Goal: Find specific page/section: Find specific page/section

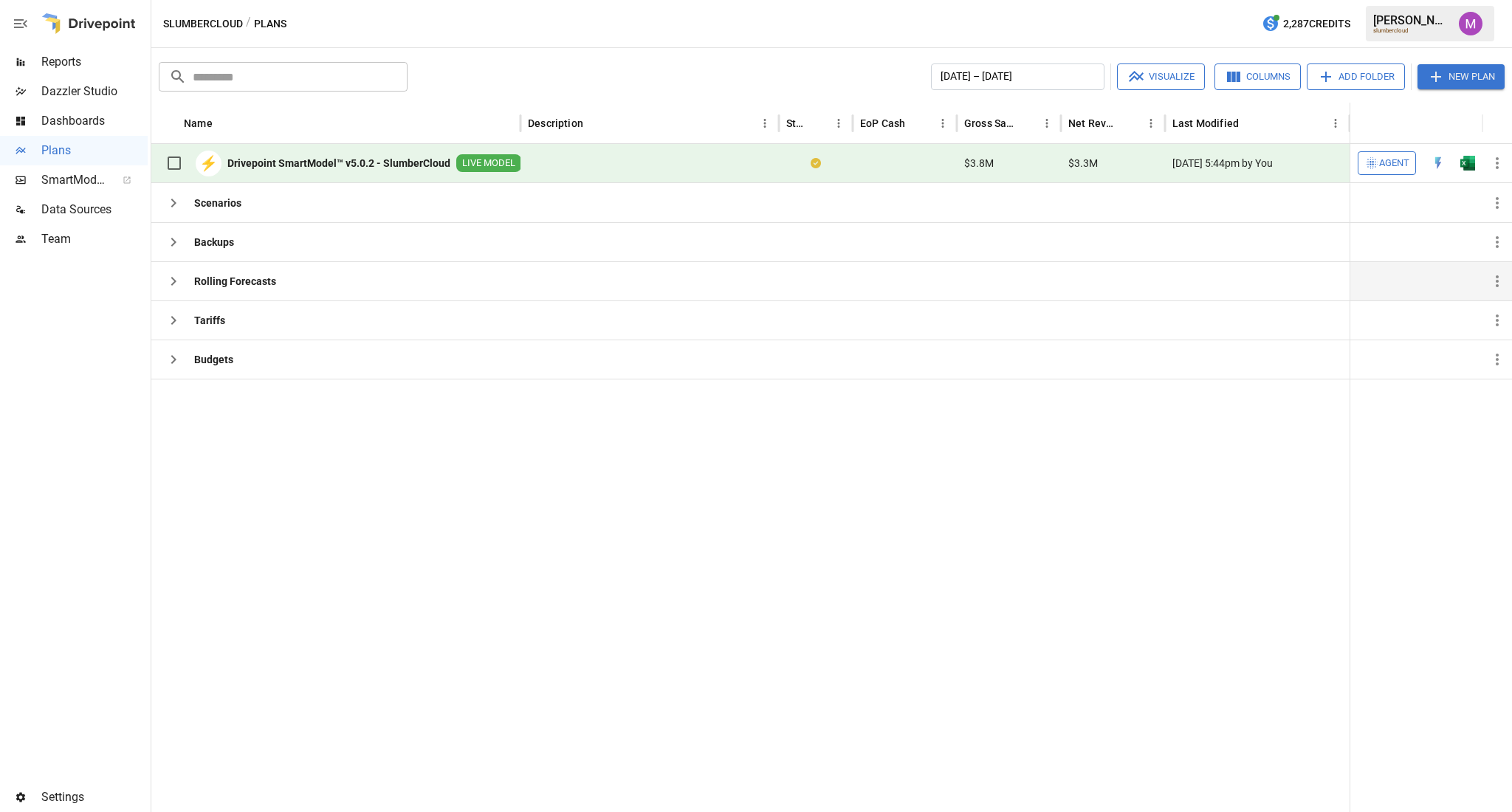
click at [184, 275] on button "button" at bounding box center [173, 280] width 29 height 29
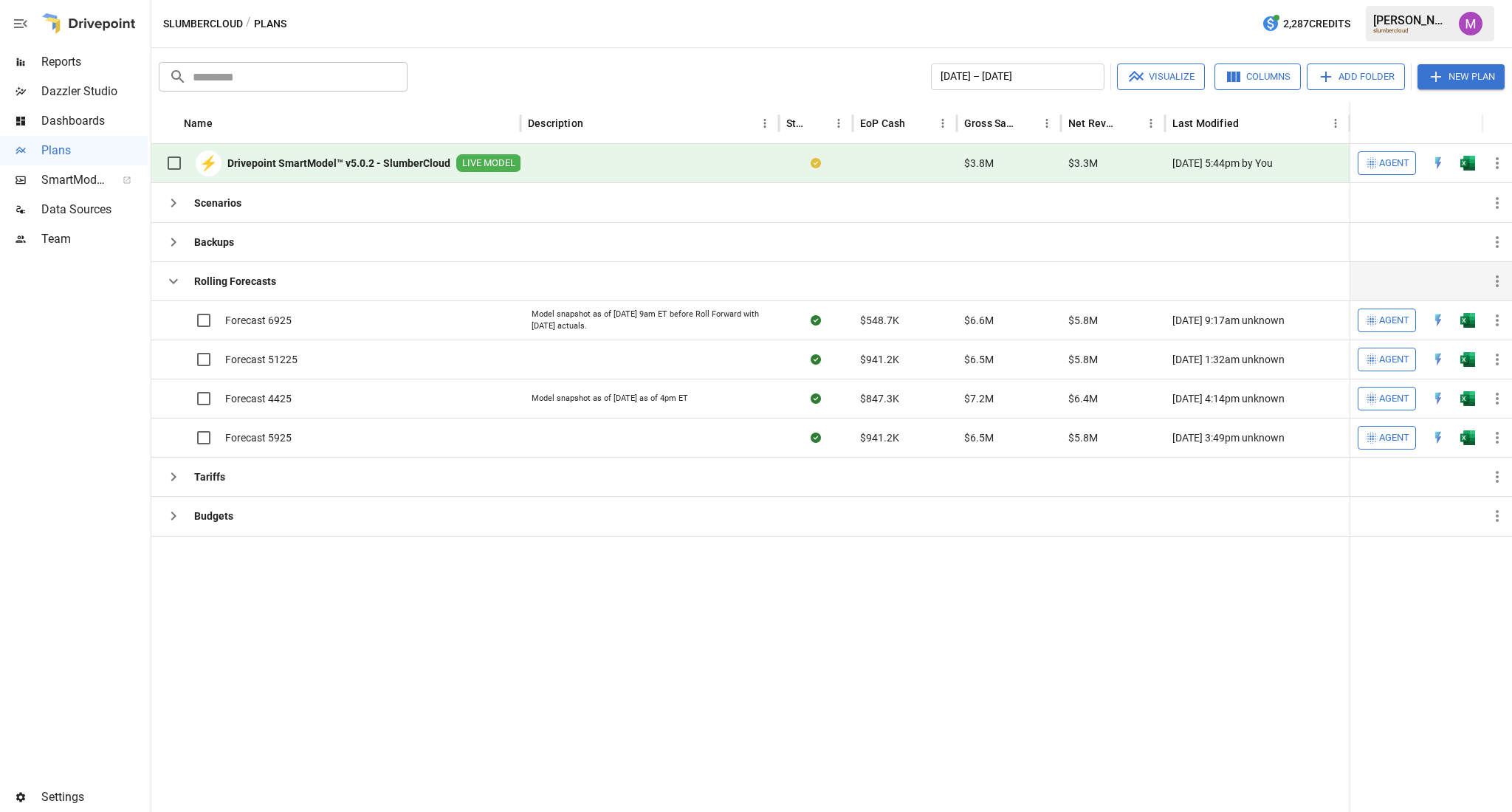
click at [175, 278] on icon "button" at bounding box center [173, 280] width 17 height 17
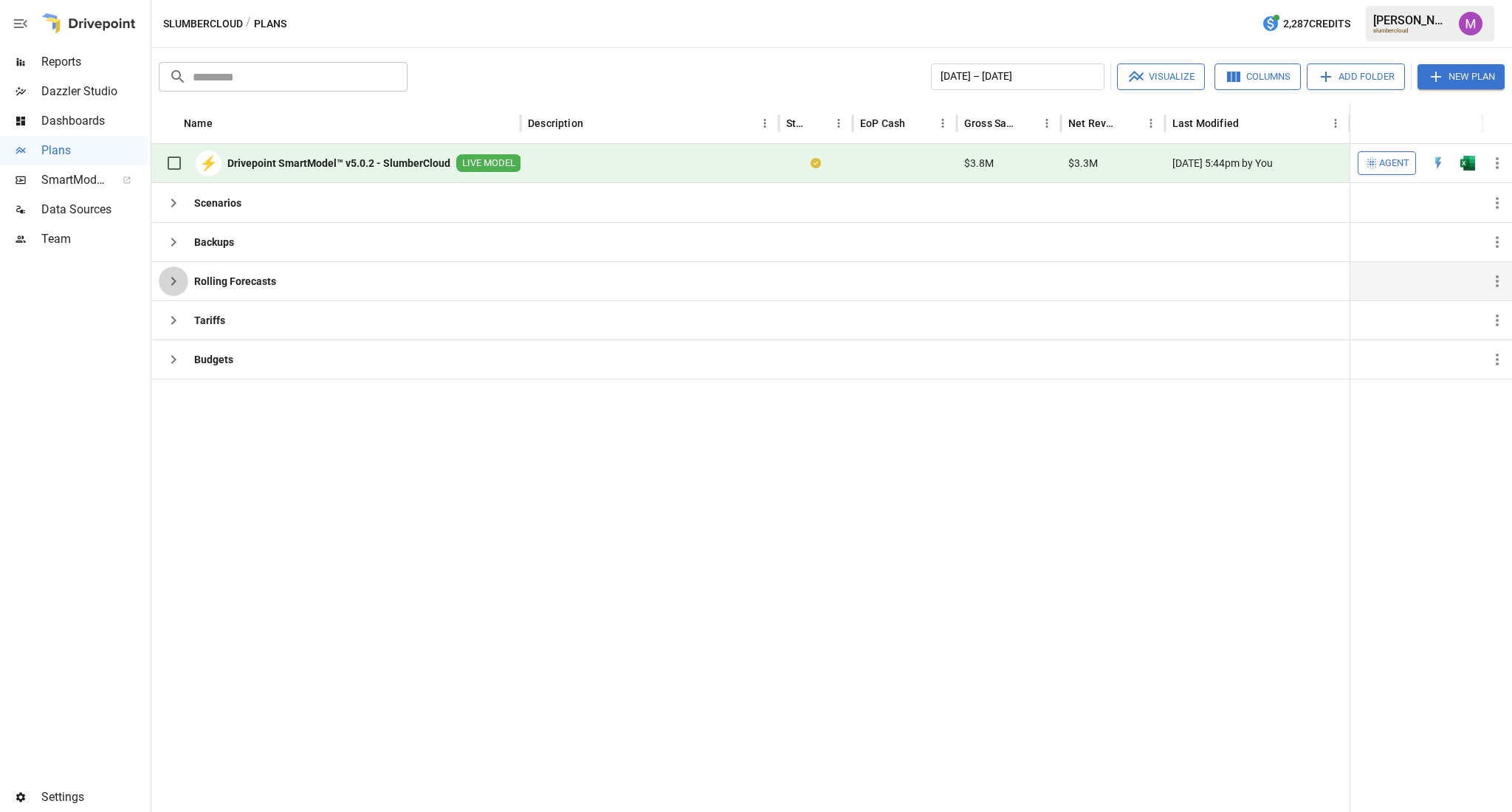
click at [179, 279] on icon "button" at bounding box center [173, 280] width 17 height 17
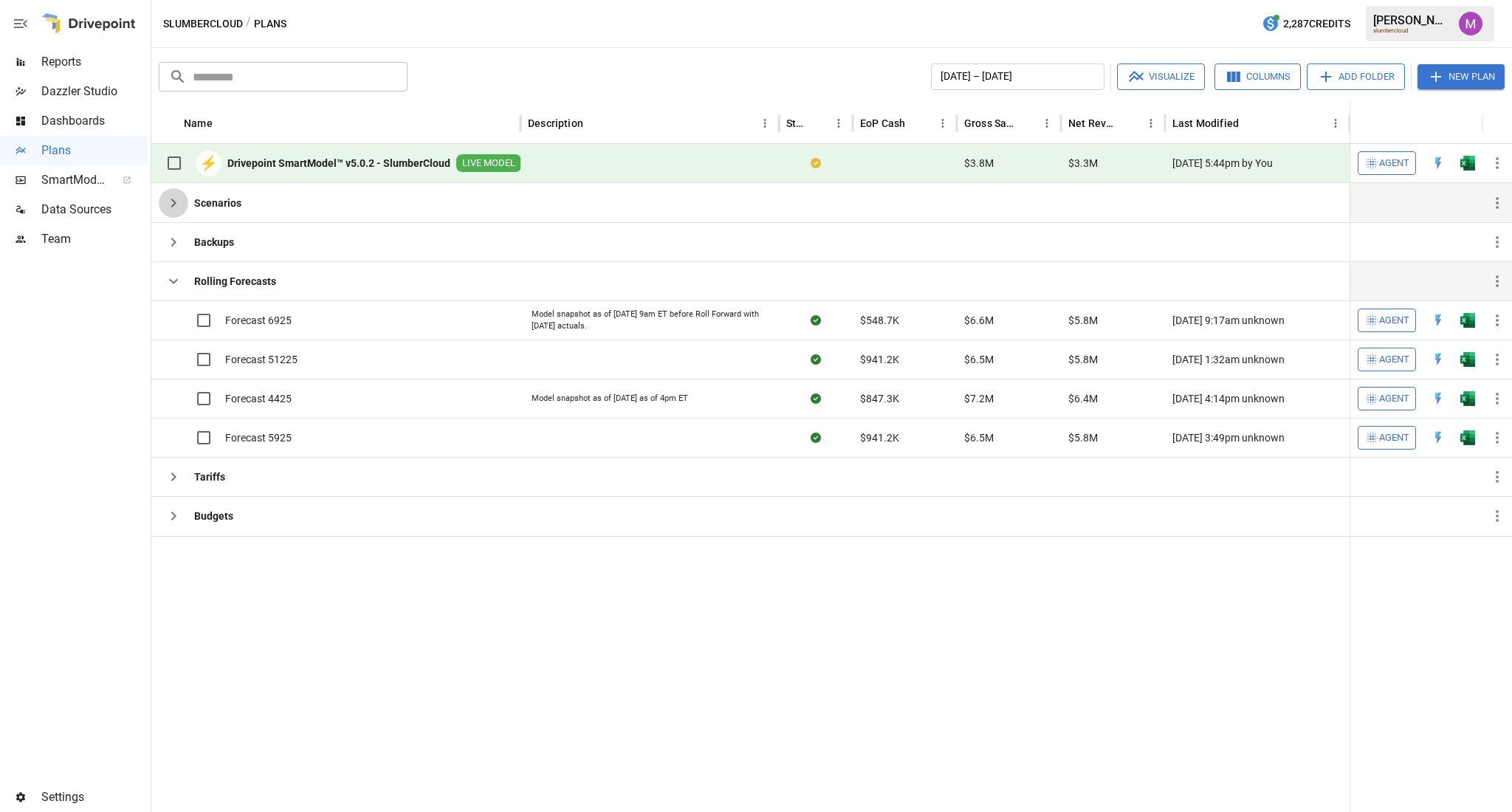
click at [170, 208] on icon "button" at bounding box center [173, 202] width 17 height 17
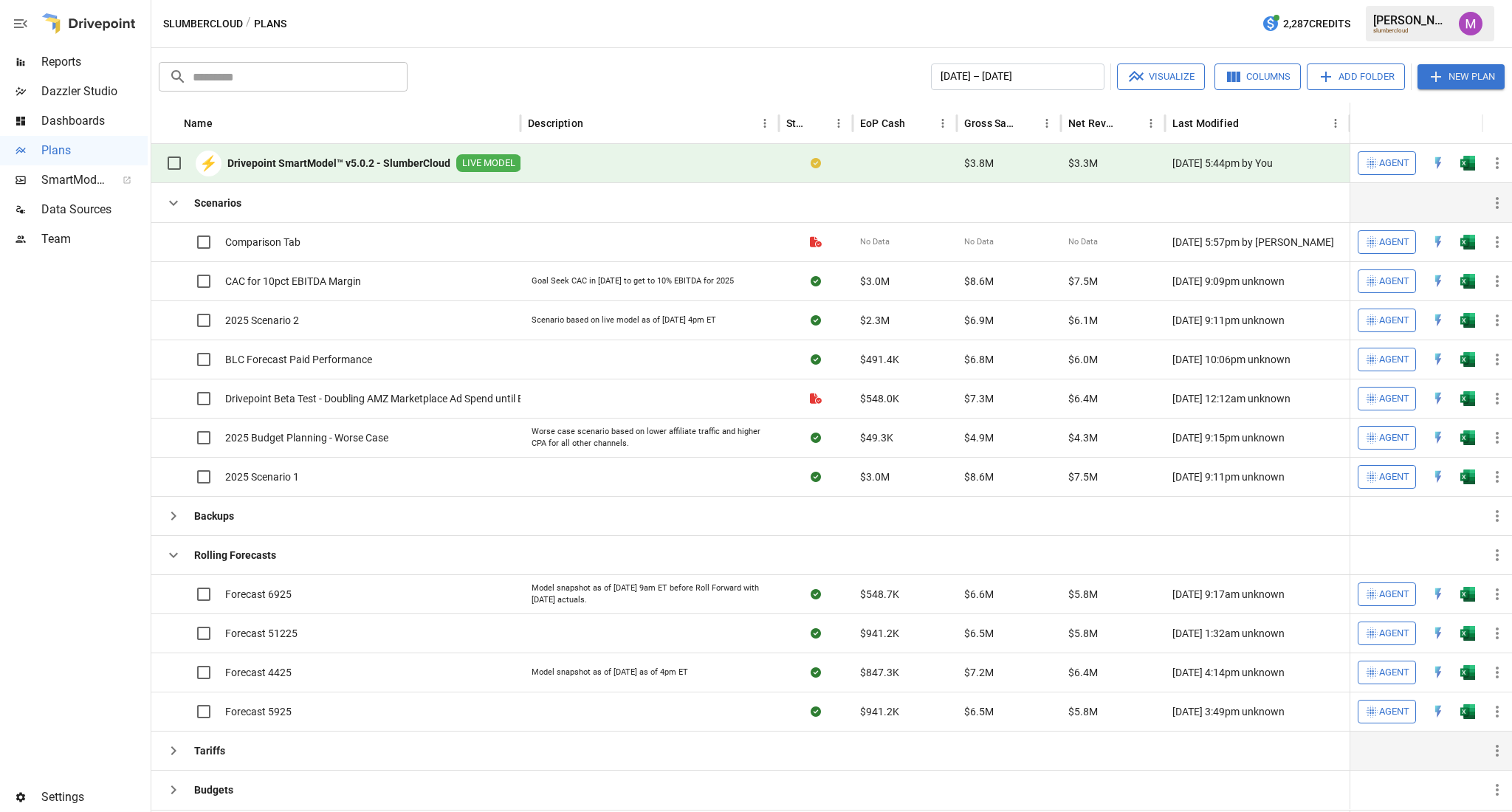
click at [173, 768] on div "Tariffs" at bounding box center [192, 750] width 66 height 38
click at [173, 795] on icon "button" at bounding box center [173, 789] width 17 height 17
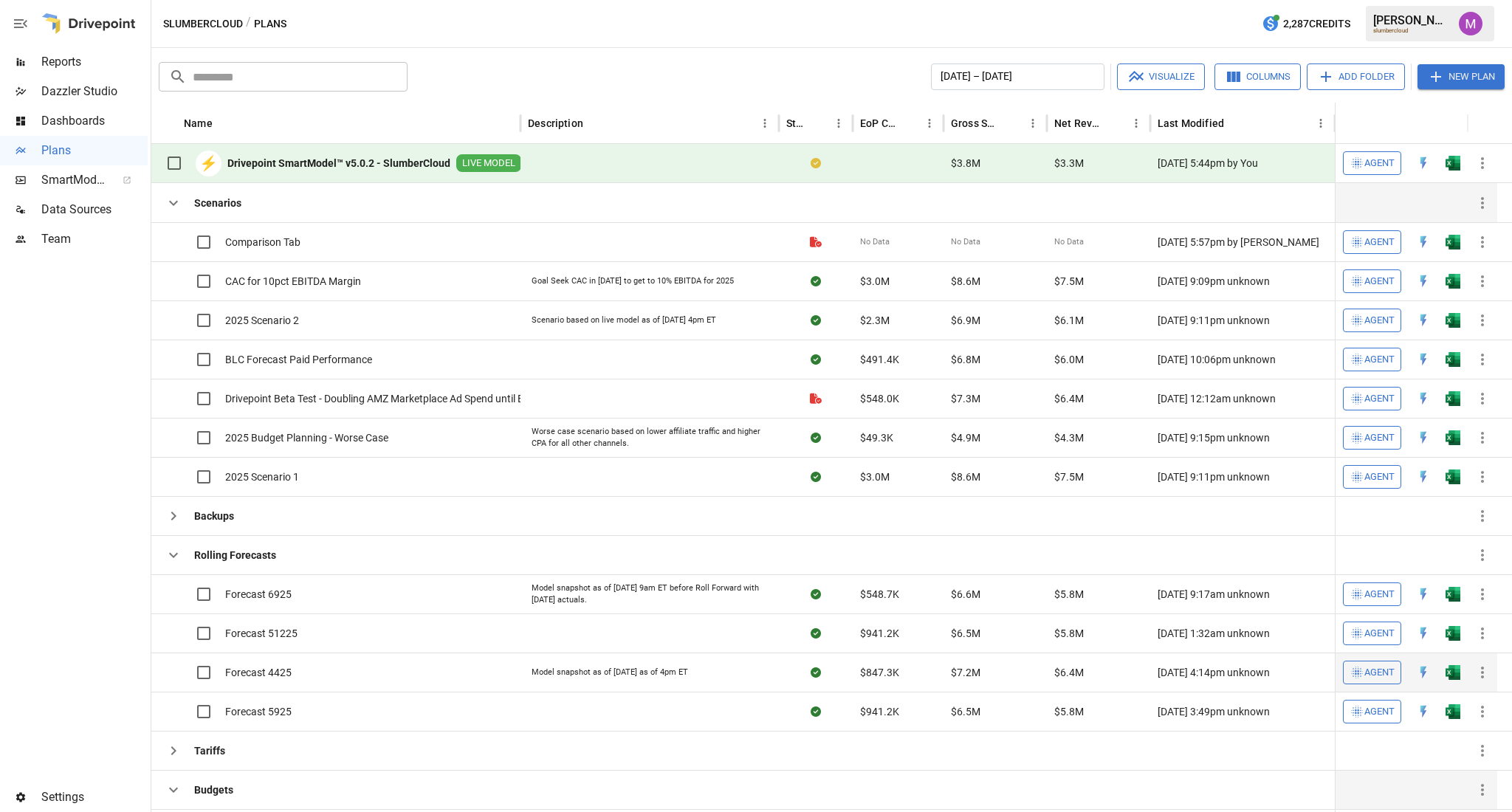
scroll to position [136, 0]
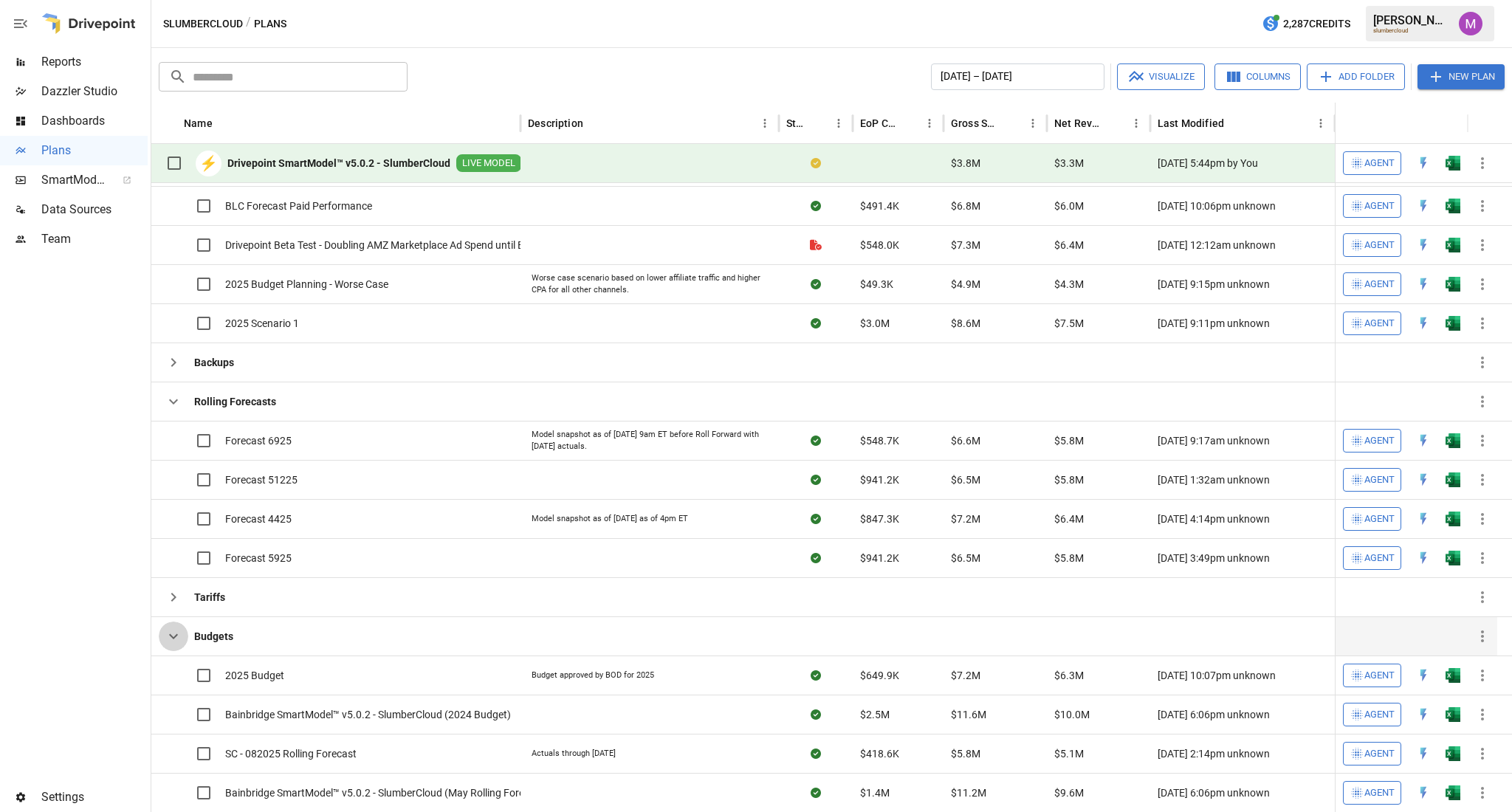
click at [162, 643] on button "button" at bounding box center [173, 636] width 29 height 29
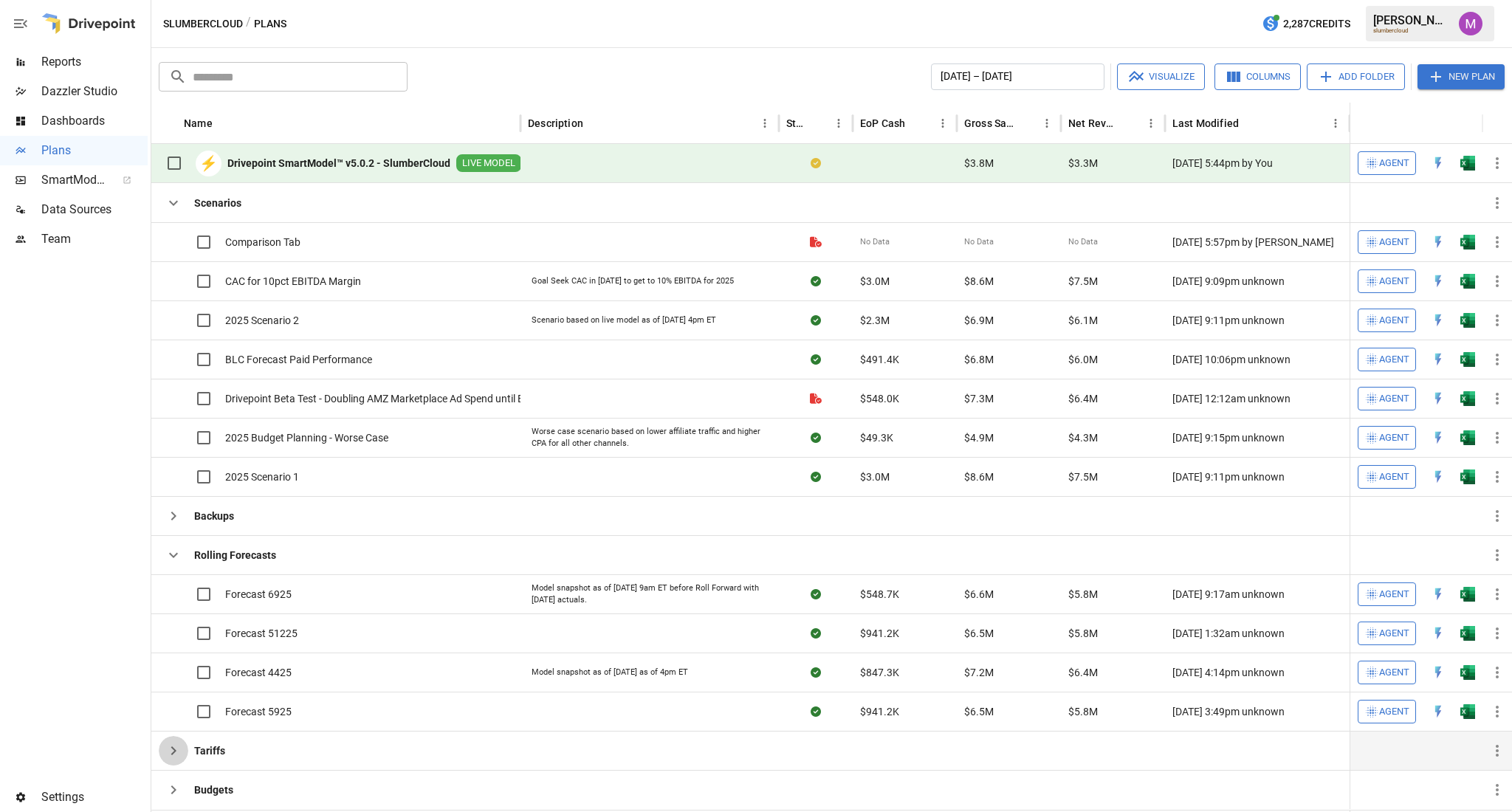
click at [163, 750] on button "button" at bounding box center [173, 750] width 29 height 29
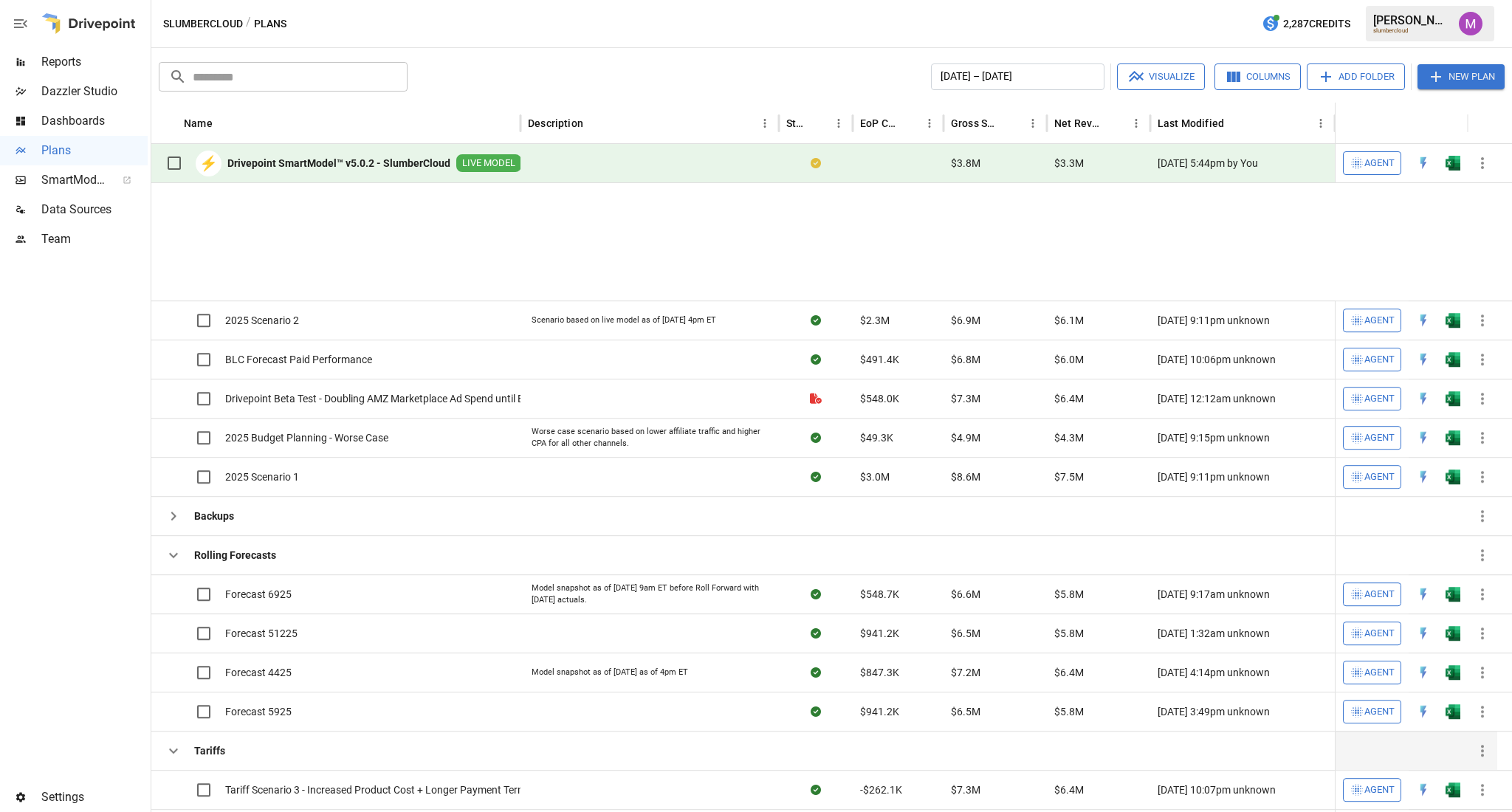
scroll to position [136, 0]
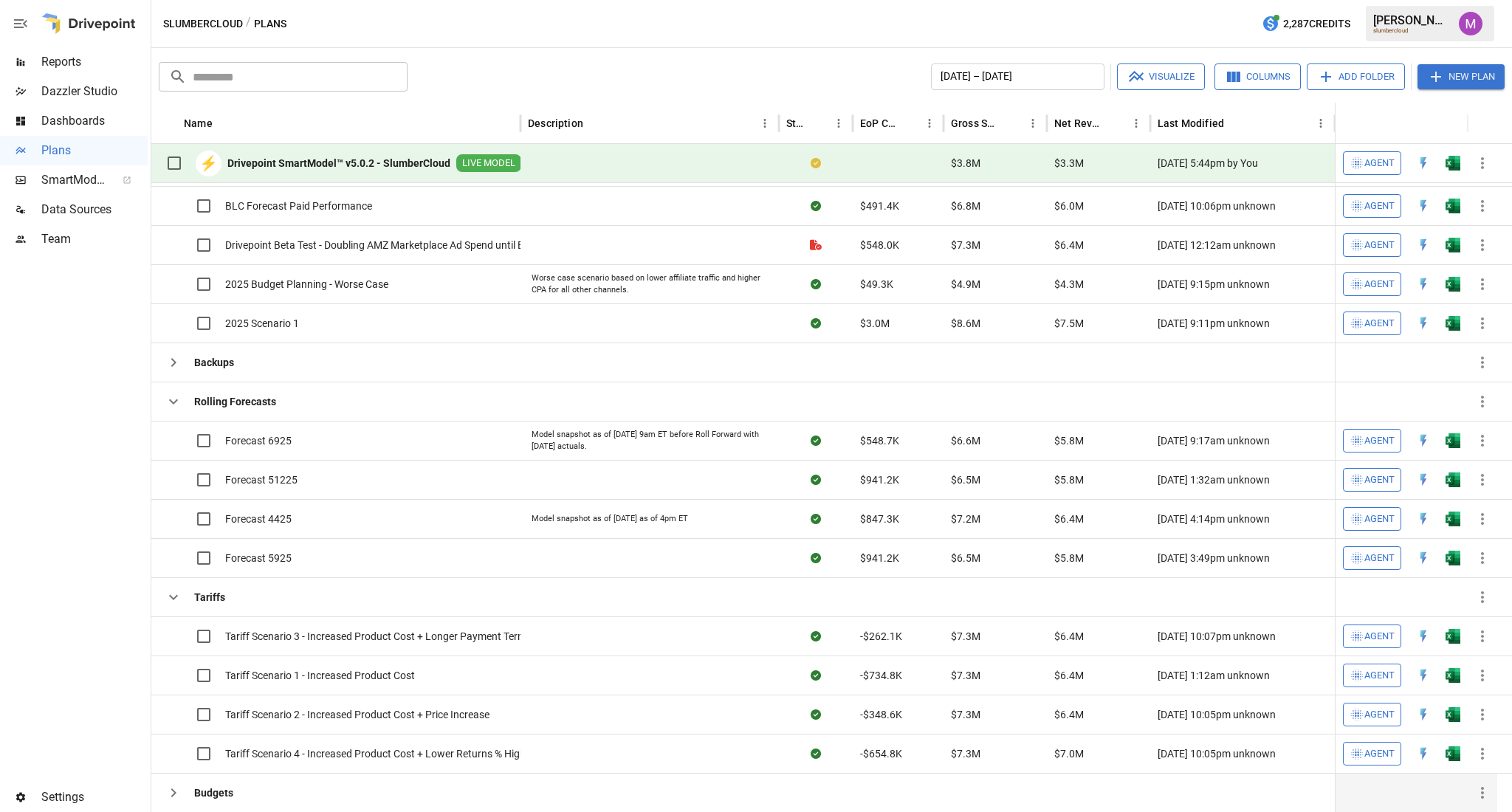
click at [168, 806] on button "button" at bounding box center [173, 792] width 29 height 29
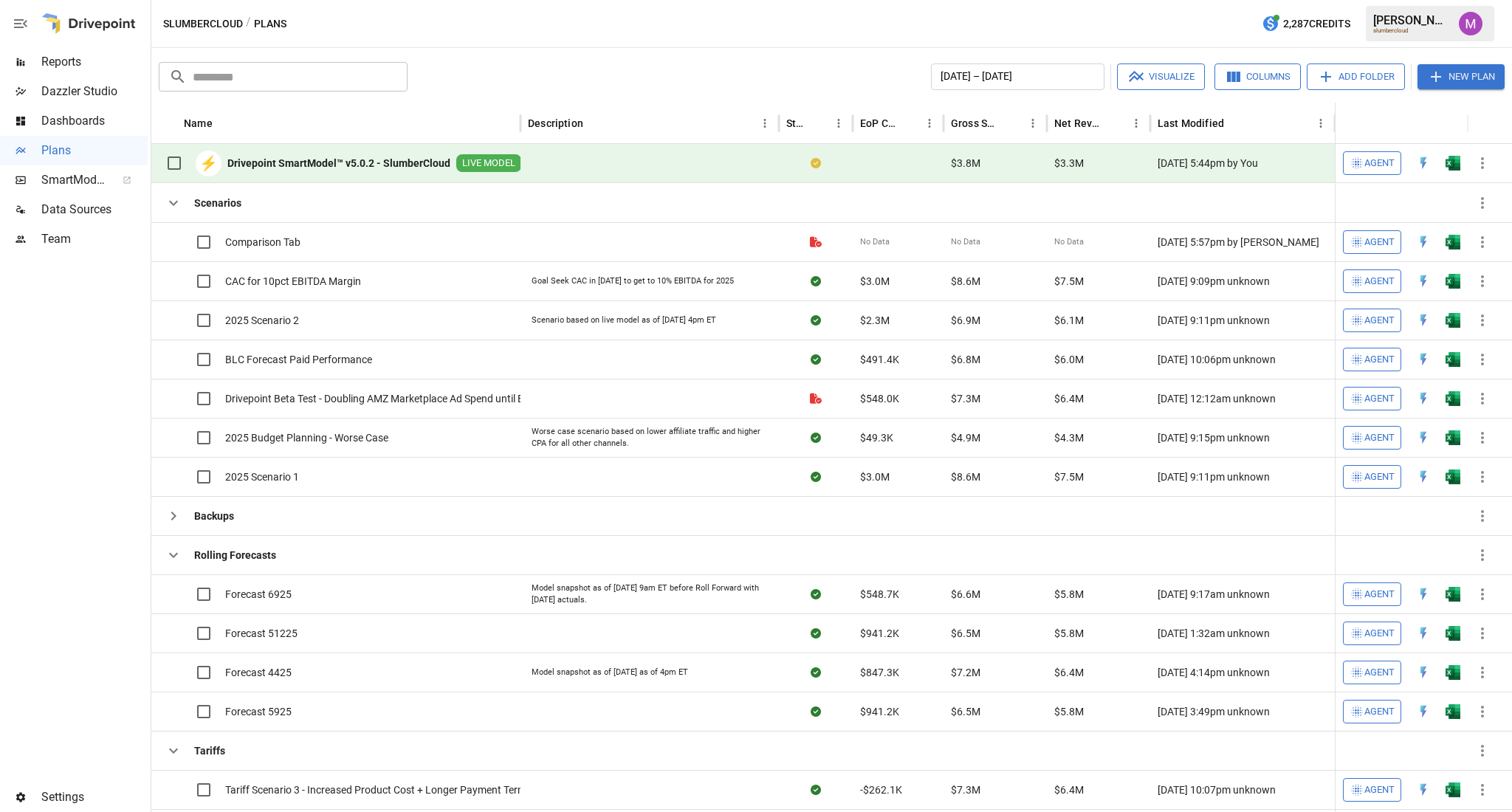
scroll to position [0, 0]
